Goal: Check status: Check status

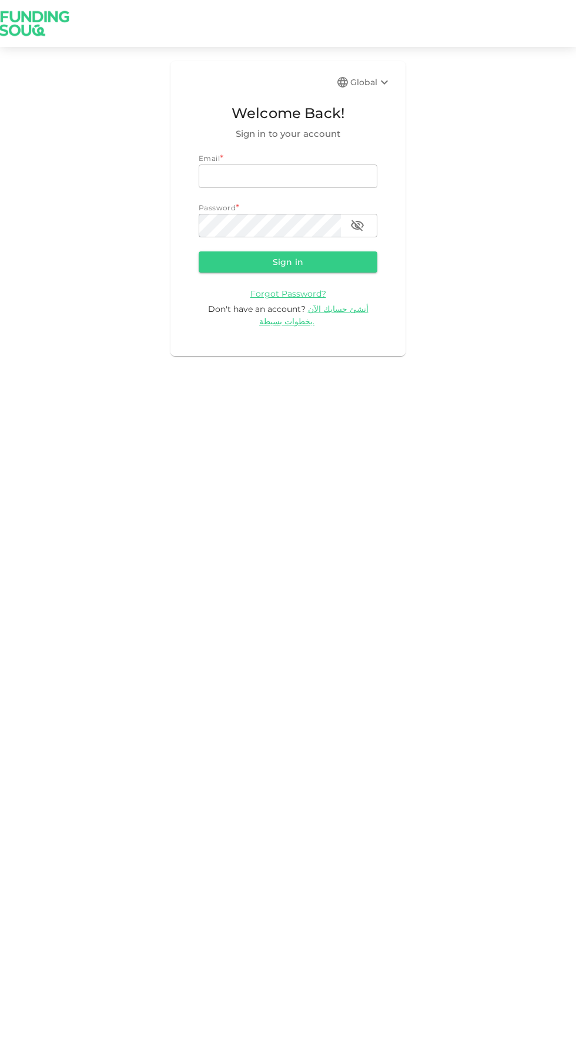
type input "[EMAIL_ADDRESS][DOMAIN_NAME]"
click at [199, 251] on button "Sign in" at bounding box center [288, 261] width 179 height 21
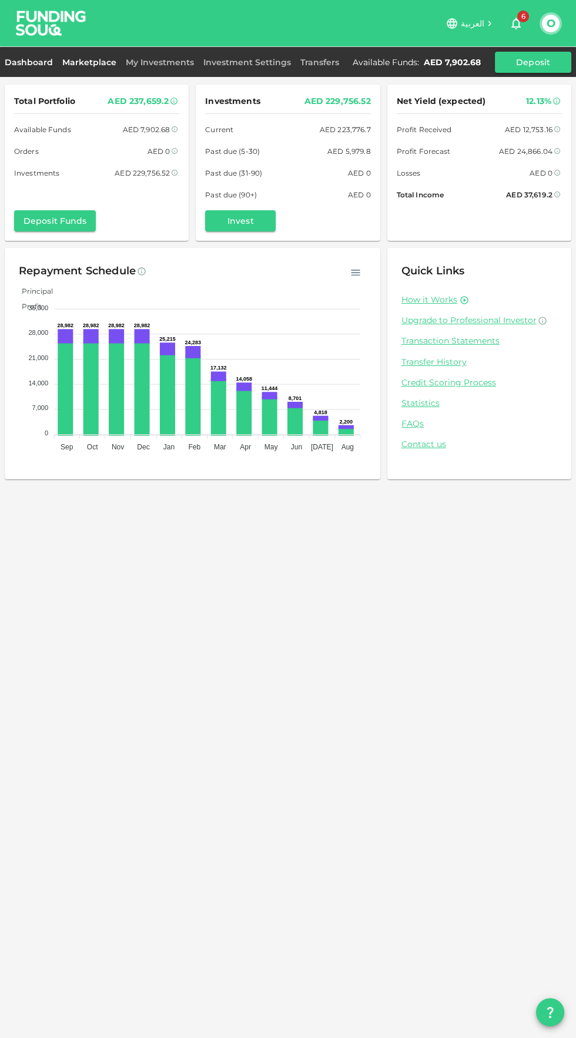
click at [102, 62] on link "Marketplace" at bounding box center [89, 62] width 63 height 11
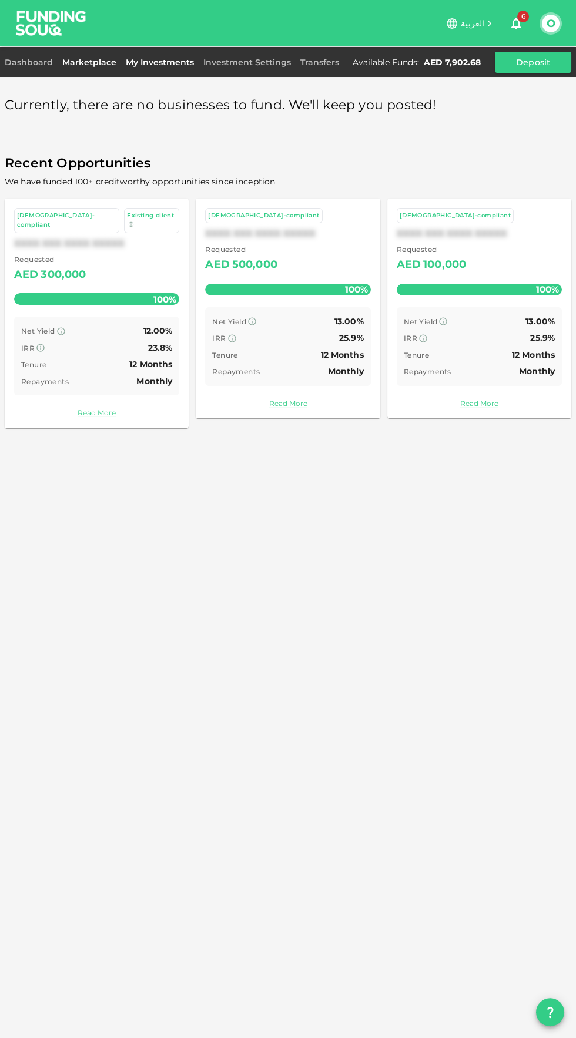
click at [162, 65] on link "My Investments" at bounding box center [160, 62] width 78 height 11
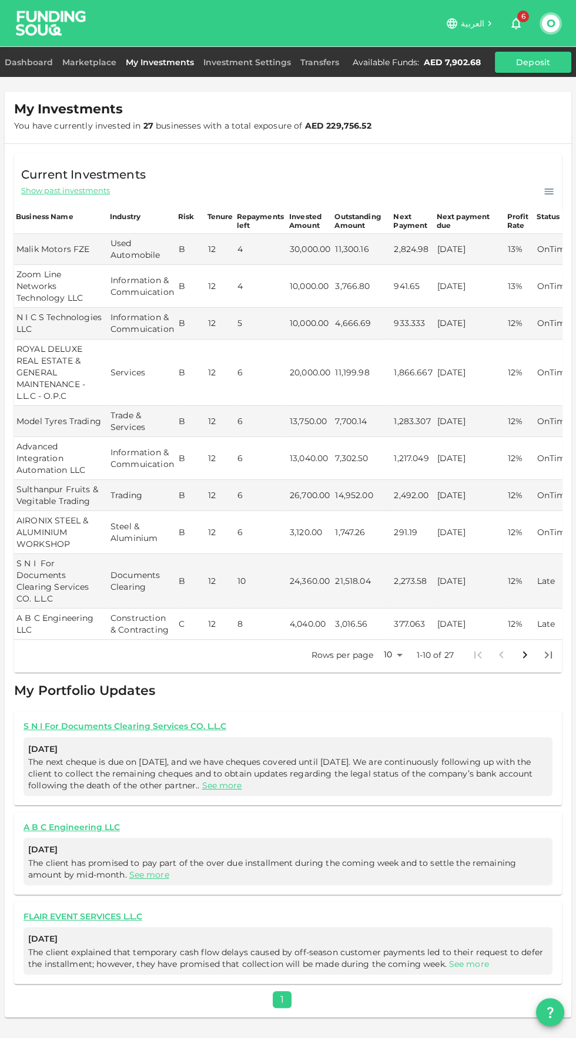
click at [483, 959] on link "See more" at bounding box center [469, 964] width 40 height 11
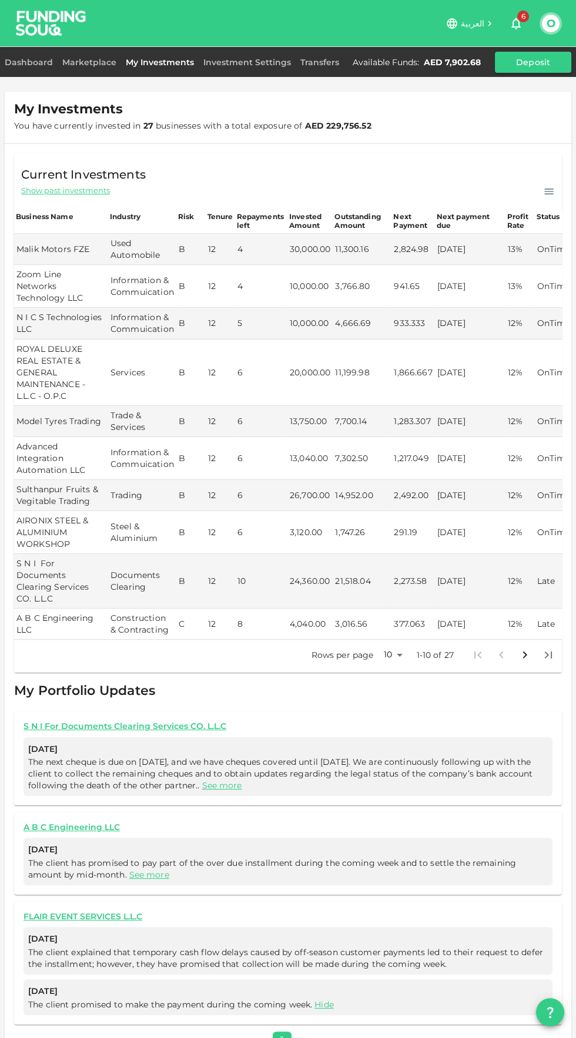
click at [525, 651] on icon "Go to next page" at bounding box center [525, 654] width 4 height 7
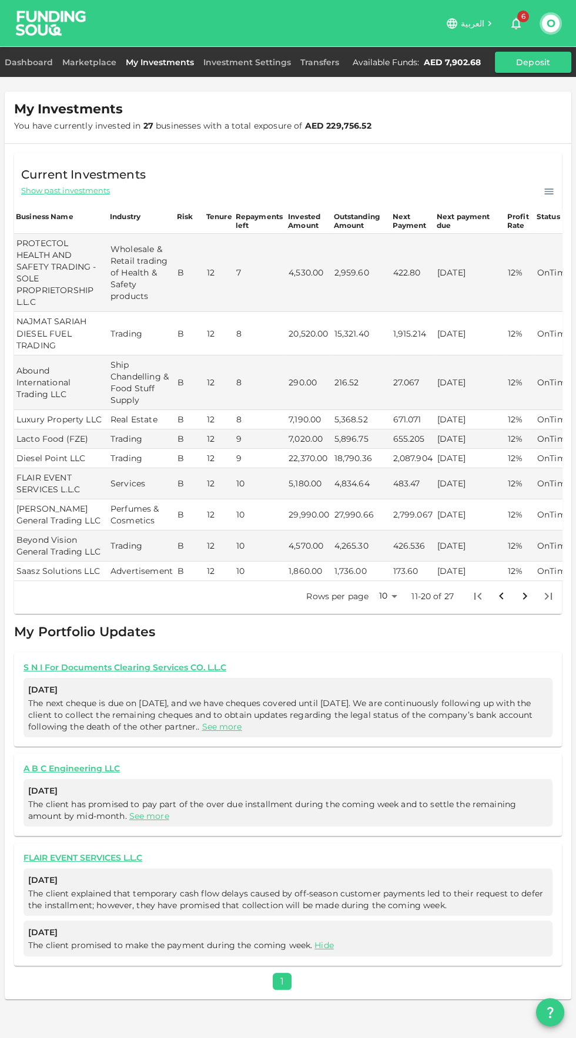
click at [383, 593] on body "العربية 6 O Dashboard Marketplace My Investments Investment Settings Transfers …" at bounding box center [288, 519] width 576 height 1038
click at [403, 657] on li "50" at bounding box center [387, 654] width 35 height 21
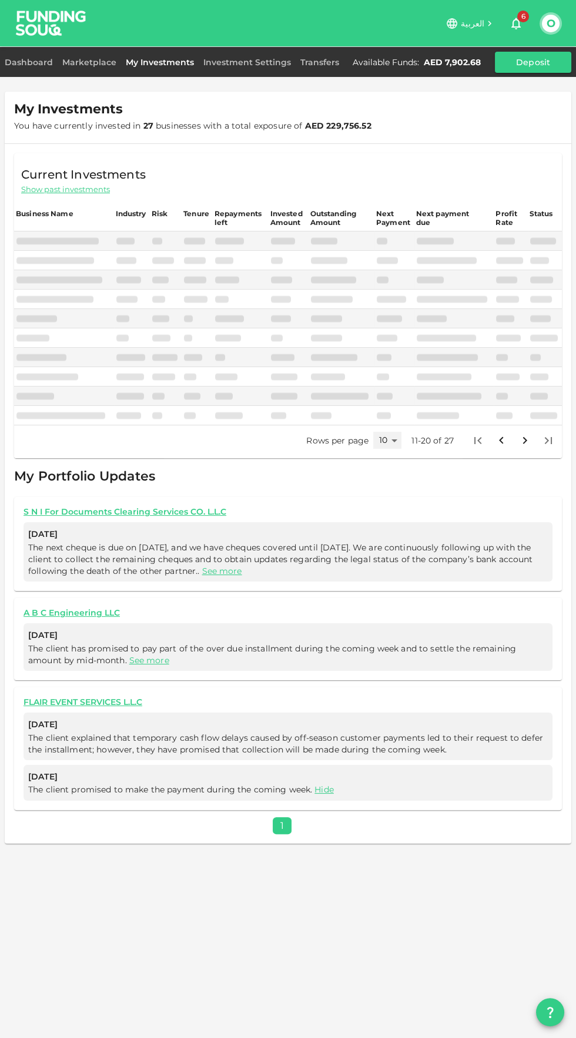
type input "50"
